Goal: Information Seeking & Learning: Check status

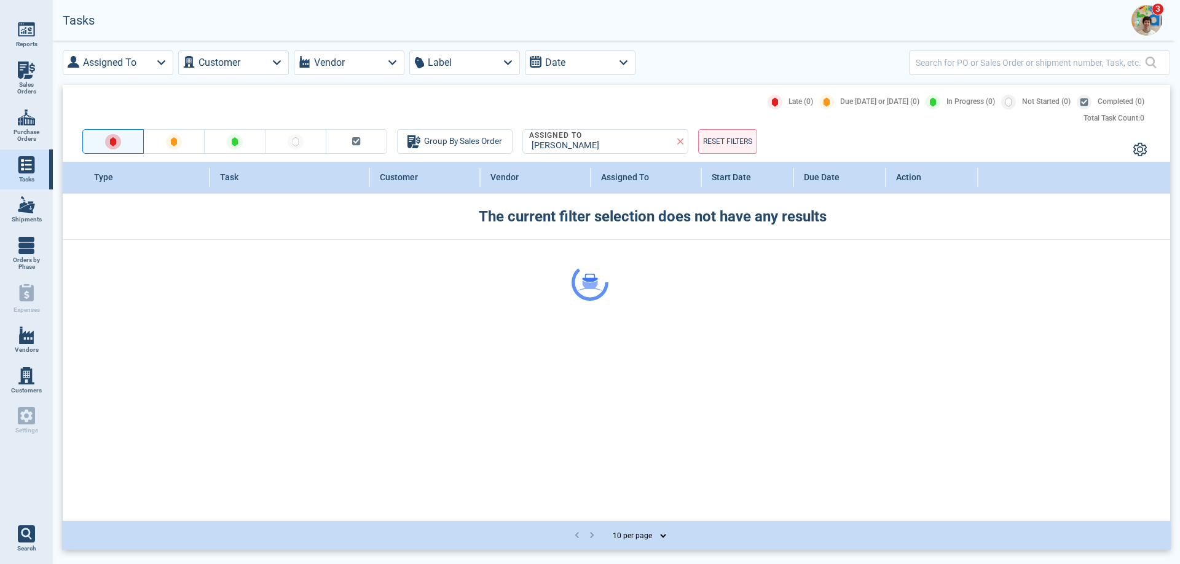
click at [1149, 13] on div at bounding box center [590, 282] width 1180 height 564
click at [1149, 23] on img at bounding box center [1146, 20] width 31 height 31
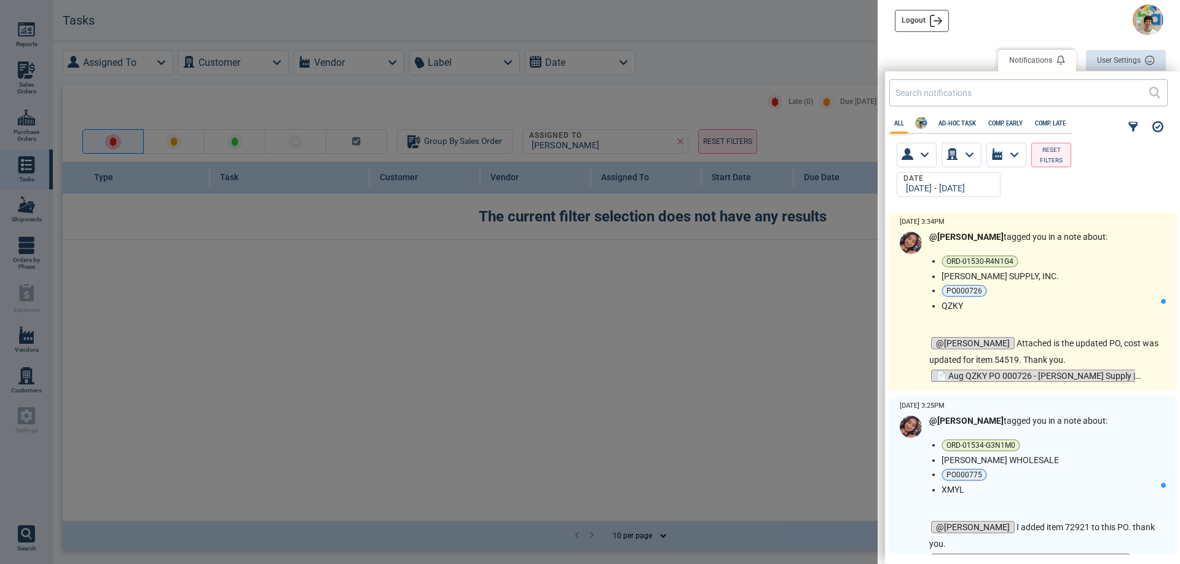
scroll to position [339, 288]
click at [1029, 320] on div "@[PERSON_NAME] tagged you in a note about: ORD-01530-R4N1G4 [PERSON_NAME] SUPPL…" at bounding box center [1045, 308] width 232 height 152
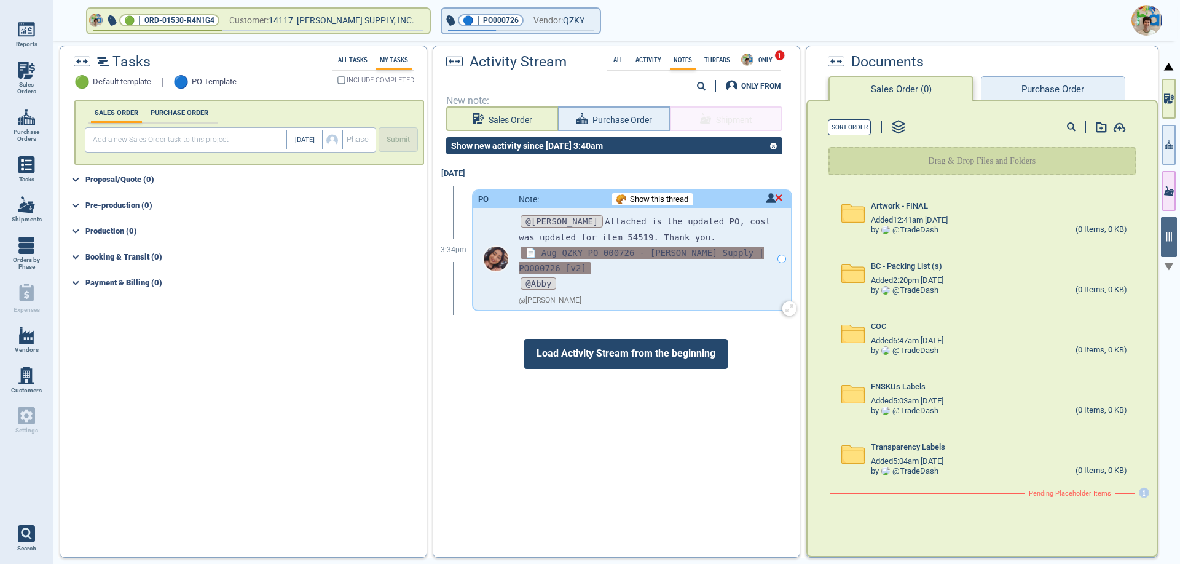
click at [618, 250] on span "📄 Aug QZKY PO 000726 - [PERSON_NAME] Supply | PO000726 [v2]" at bounding box center [641, 260] width 245 height 28
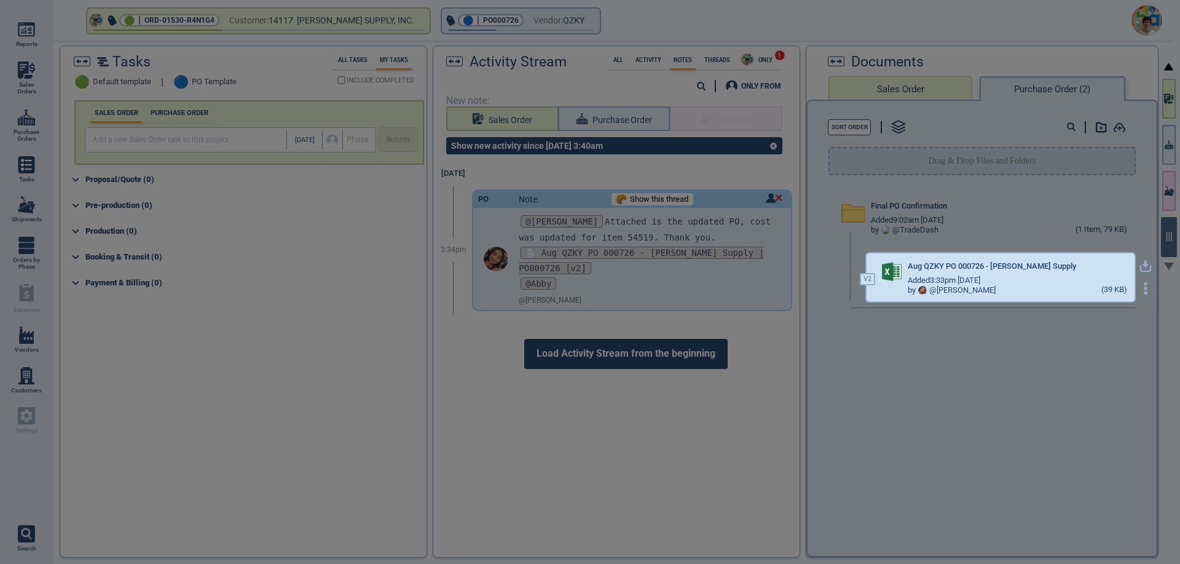
click at [1139, 268] on icon "button" at bounding box center [1145, 266] width 12 height 12
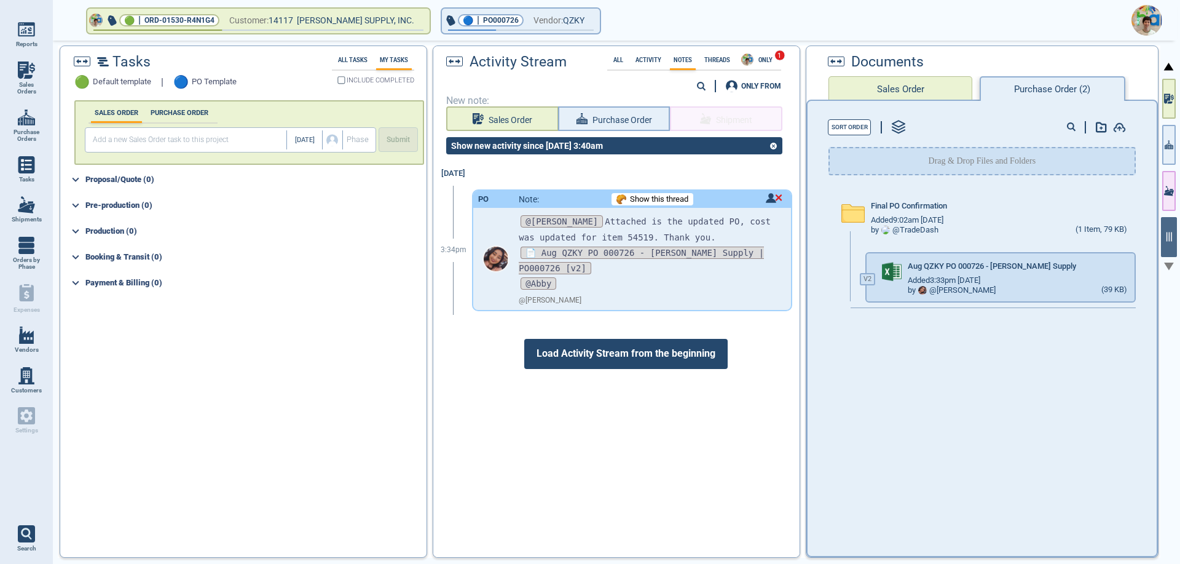
click at [1139, 17] on img at bounding box center [1146, 20] width 31 height 31
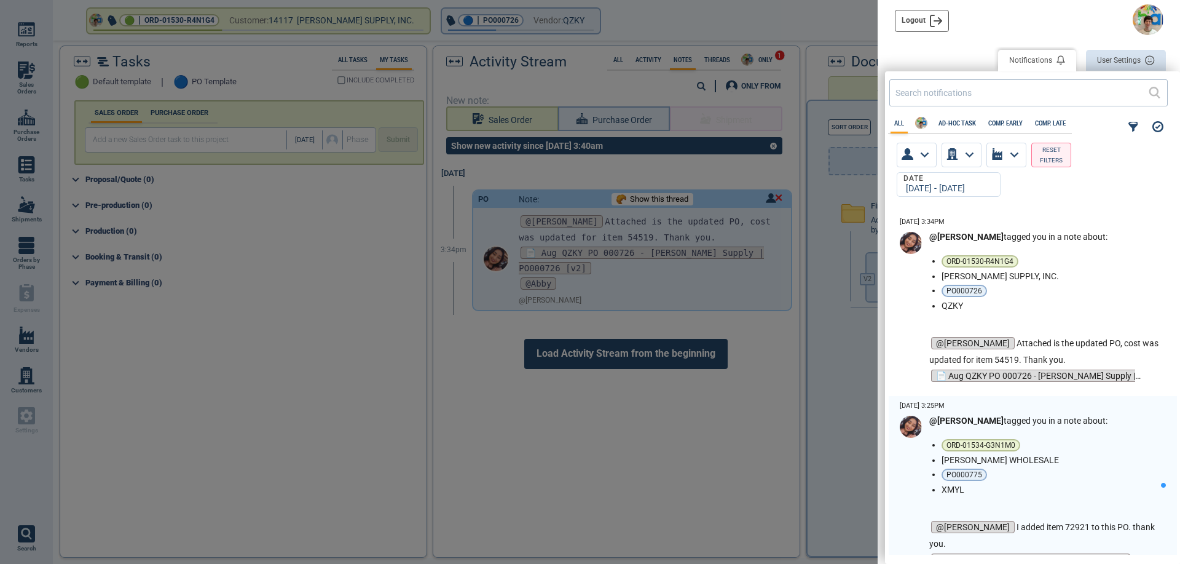
scroll to position [339, 288]
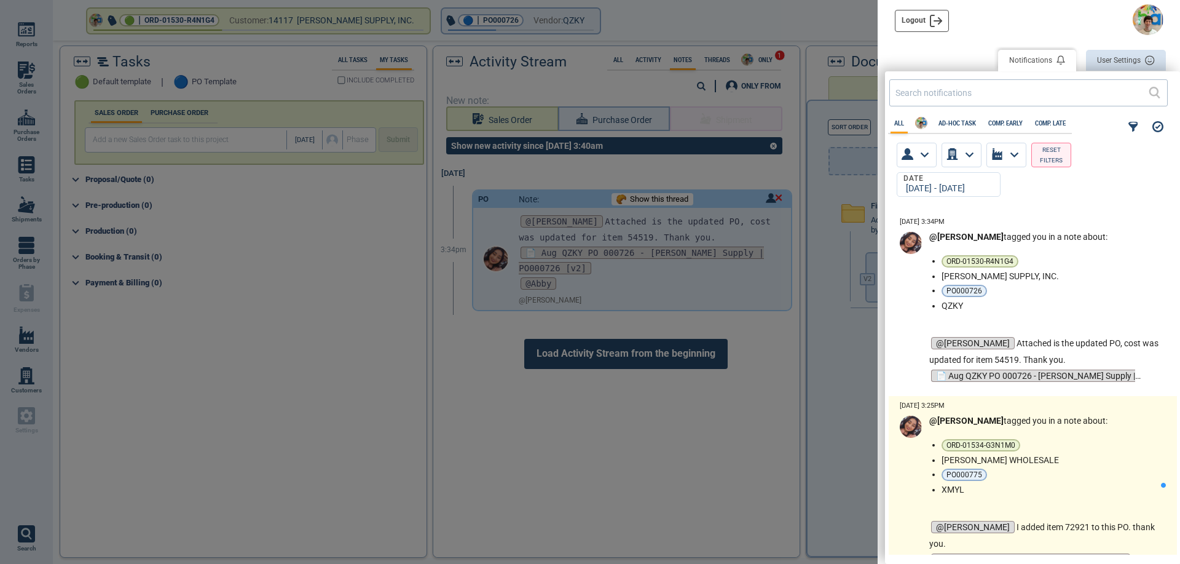
click at [1065, 453] on ul "ORD-01534-G3N1M0 [PERSON_NAME] WHOLESALE PO000775 XMYL" at bounding box center [1051, 466] width 219 height 55
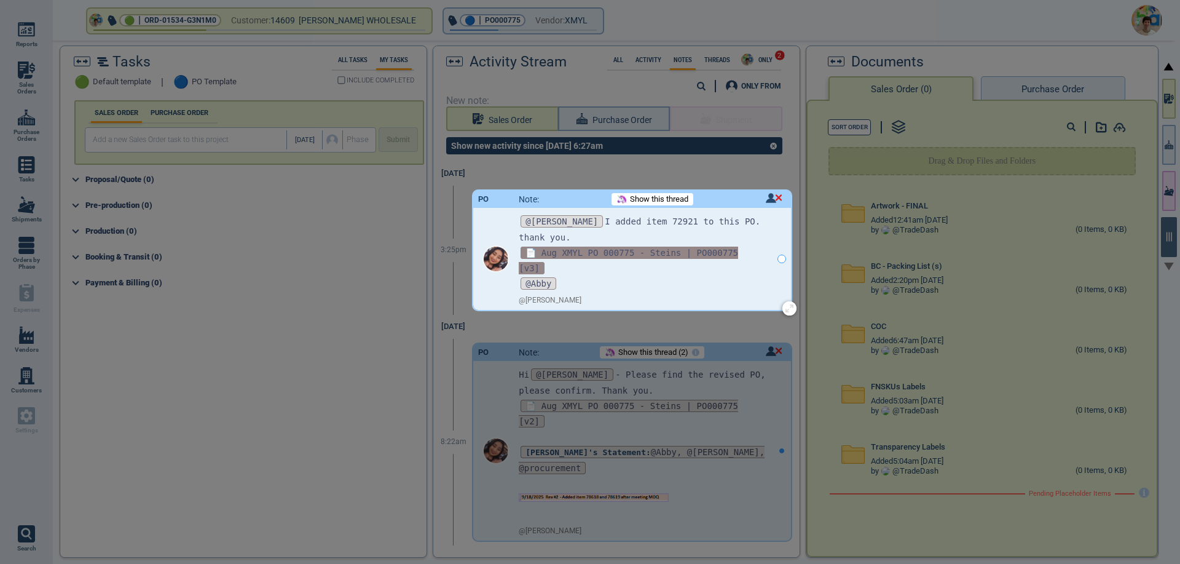
click at [674, 246] on span "📄 Aug XMYL PO 000775 - Steins | PO000775 [v3]" at bounding box center [628, 260] width 219 height 28
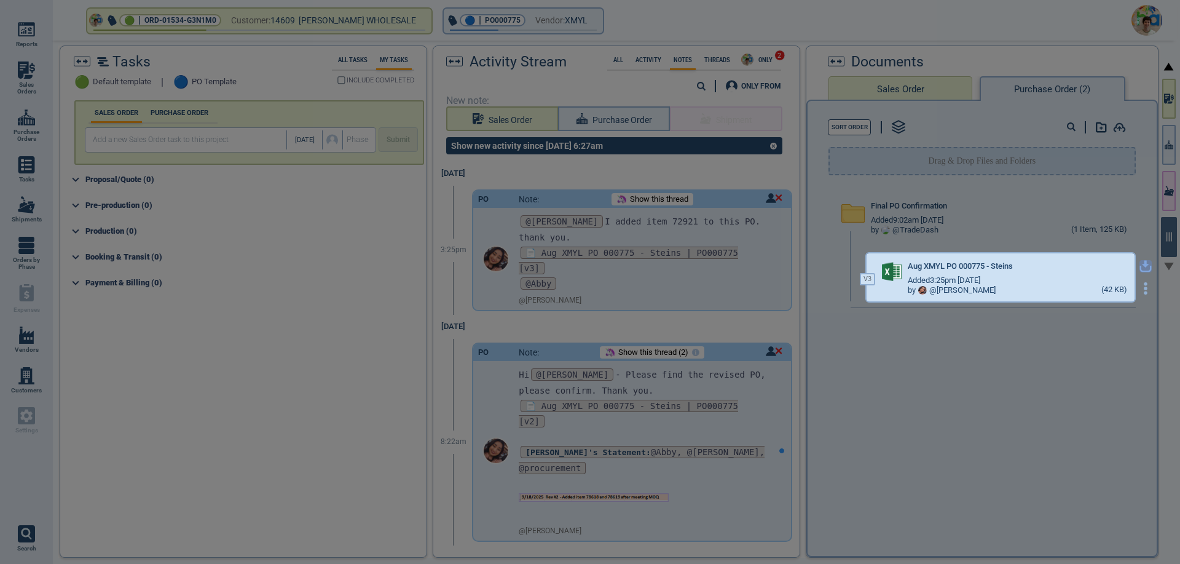
click at [1142, 266] on icon "button" at bounding box center [1145, 264] width 7 height 7
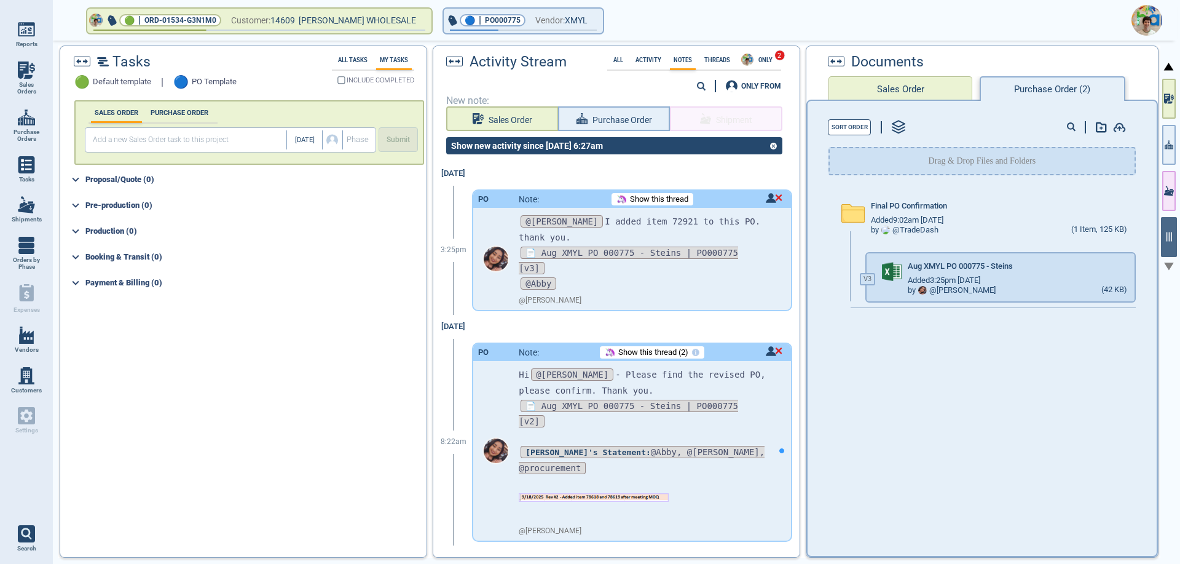
click at [1144, 18] on img at bounding box center [1146, 20] width 31 height 31
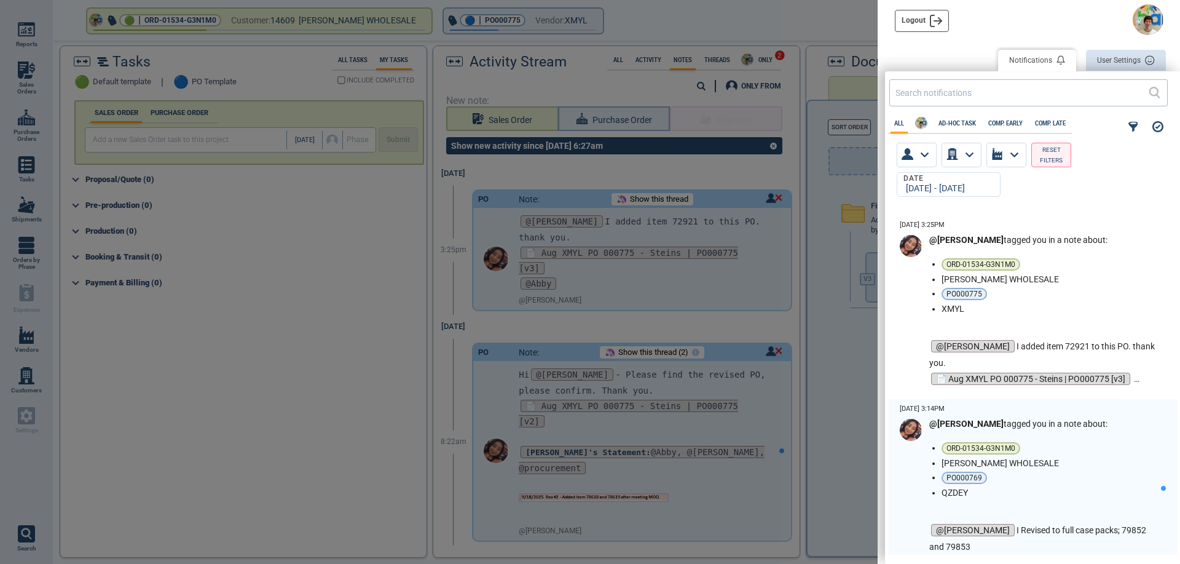
scroll to position [184, 0]
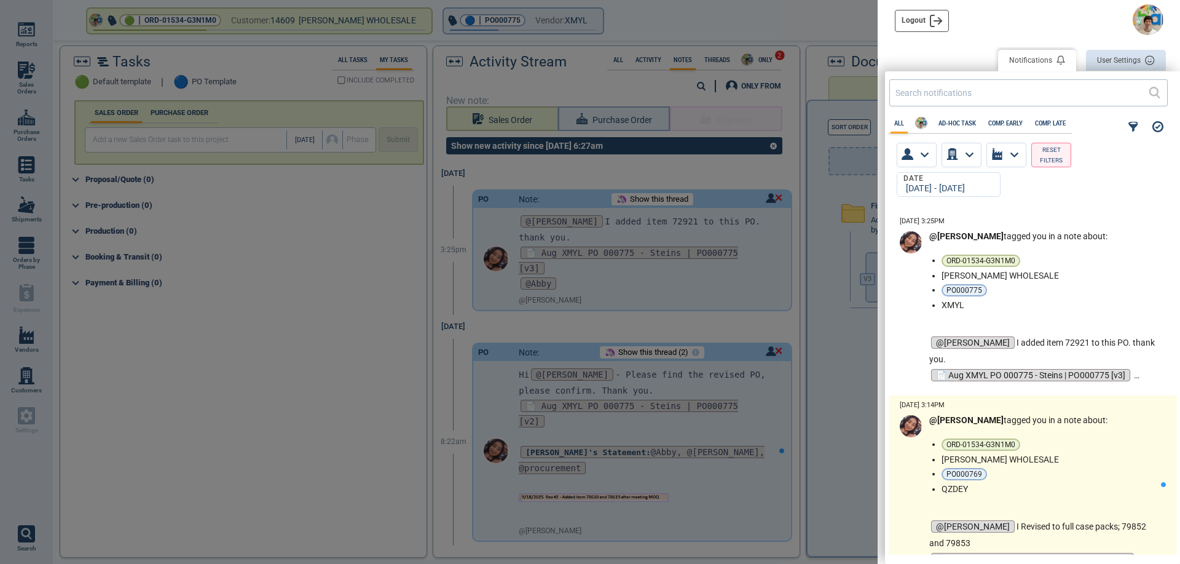
click at [1073, 497] on div "@[PERSON_NAME] tagged you in a note about: ORD-01534-G3N1M0 [PERSON_NAME] WHOLE…" at bounding box center [1045, 491] width 232 height 152
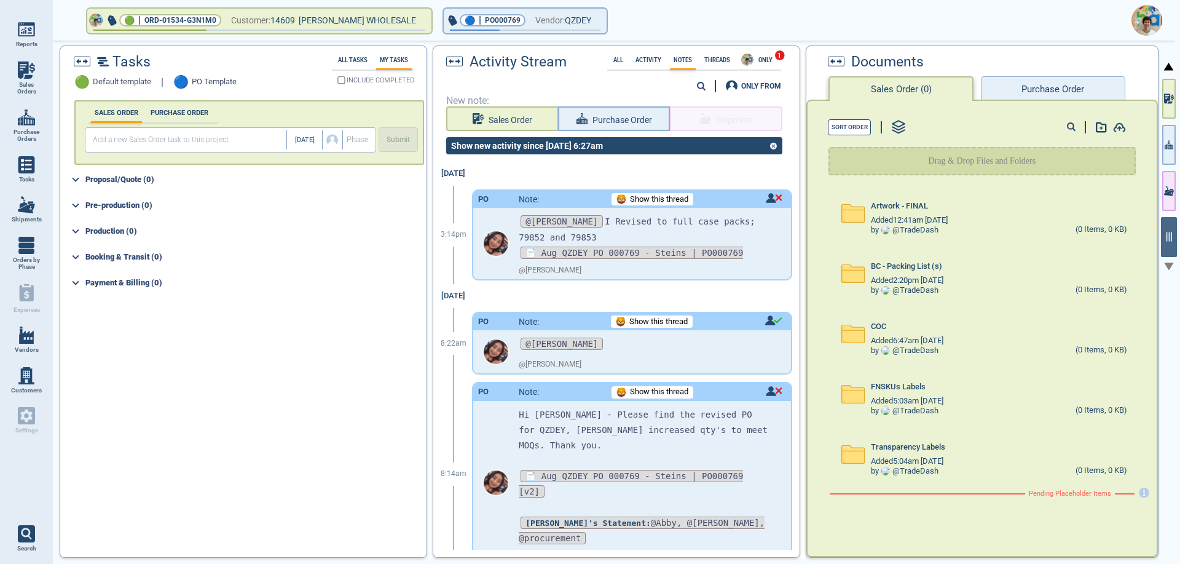
click at [1027, 85] on button "Purchase Order" at bounding box center [1053, 88] width 144 height 25
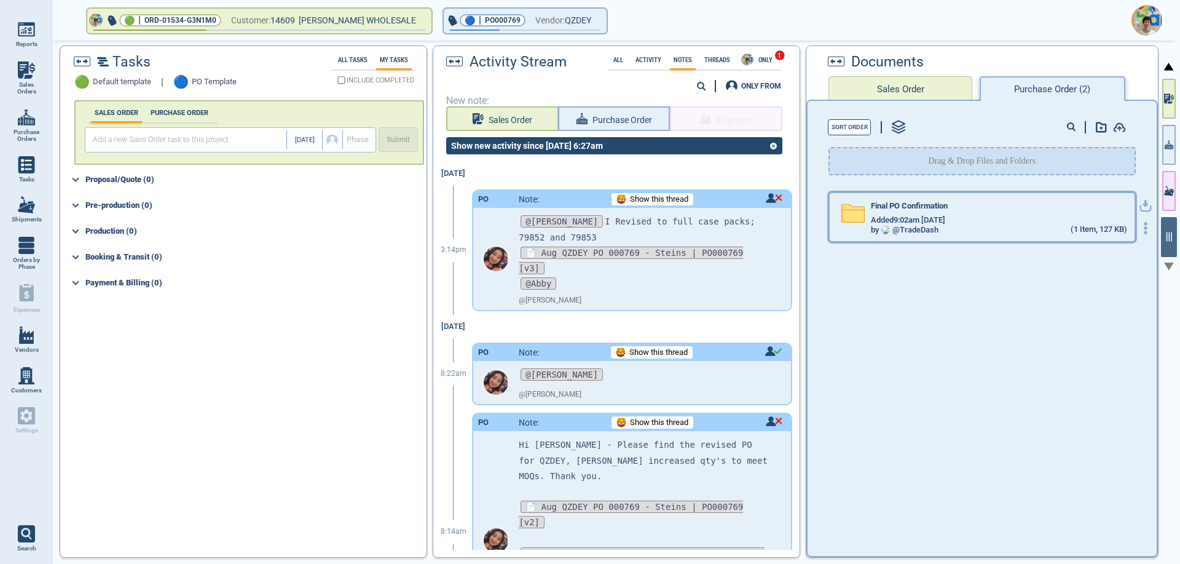
click at [919, 231] on div "by @ TradeDash" at bounding box center [905, 230] width 68 height 9
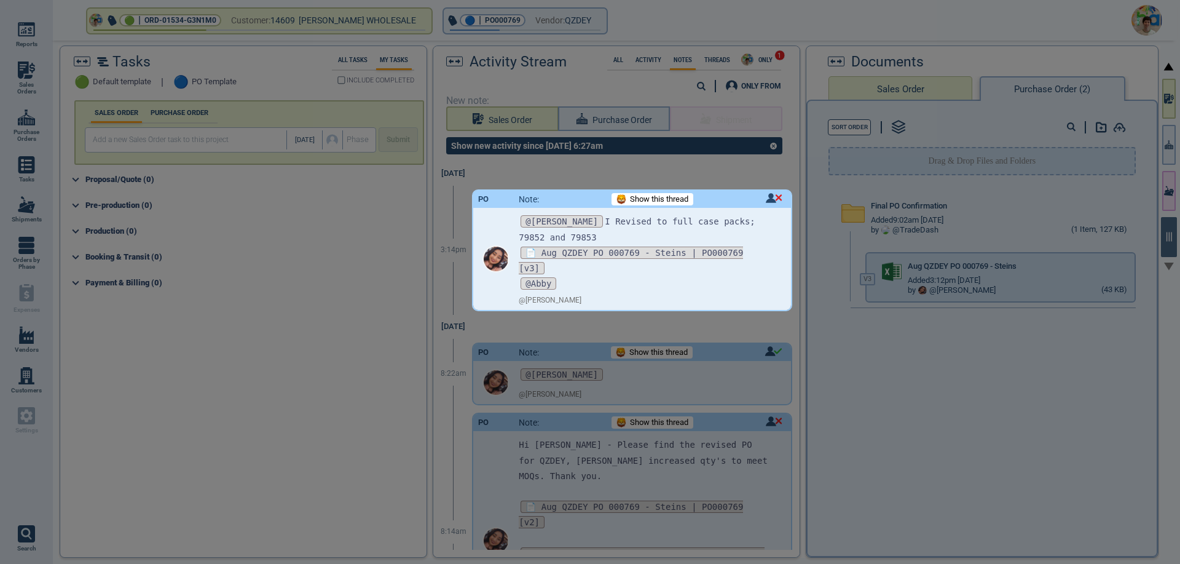
click at [1136, 265] on div at bounding box center [590, 282] width 1180 height 564
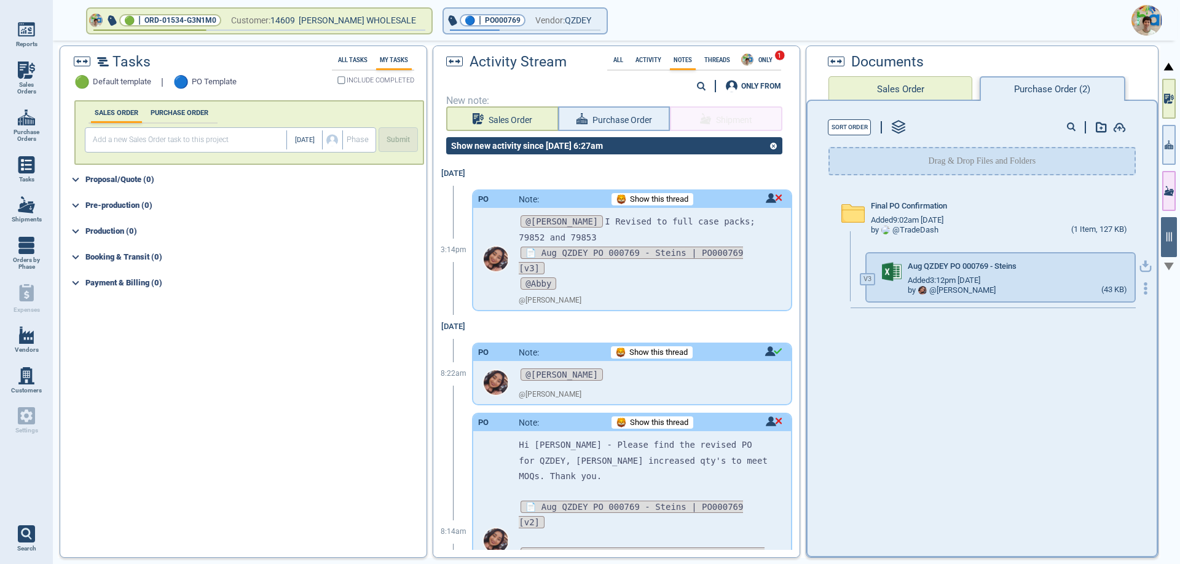
click at [1139, 270] on icon "button" at bounding box center [1145, 266] width 12 height 12
click at [1149, 23] on img at bounding box center [1146, 20] width 31 height 31
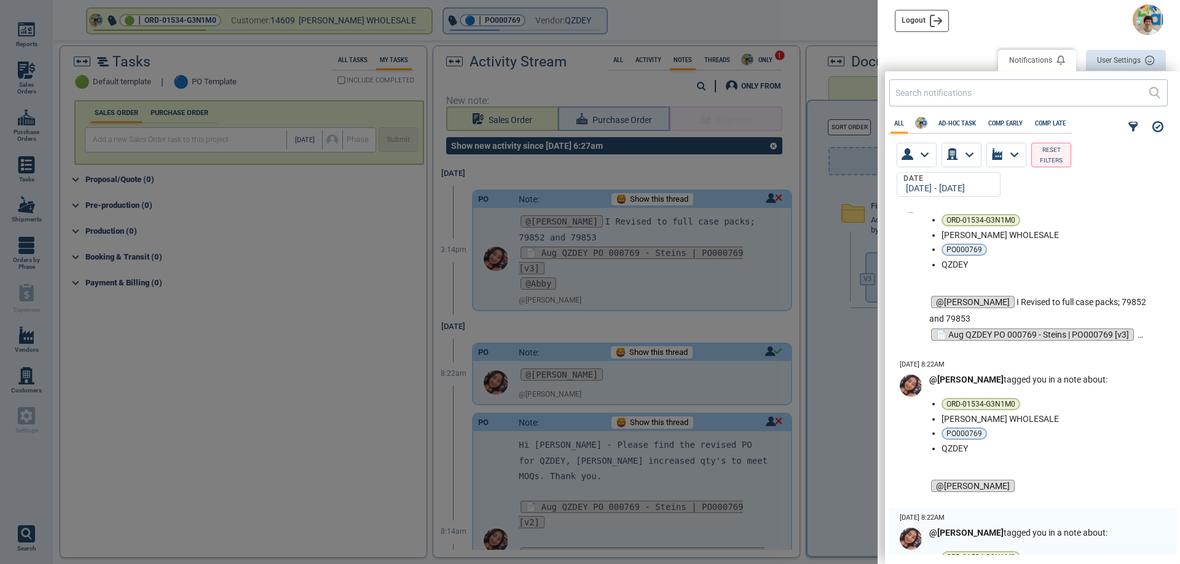
scroll to position [430, 0]
